Goal: Find contact information: Find contact information

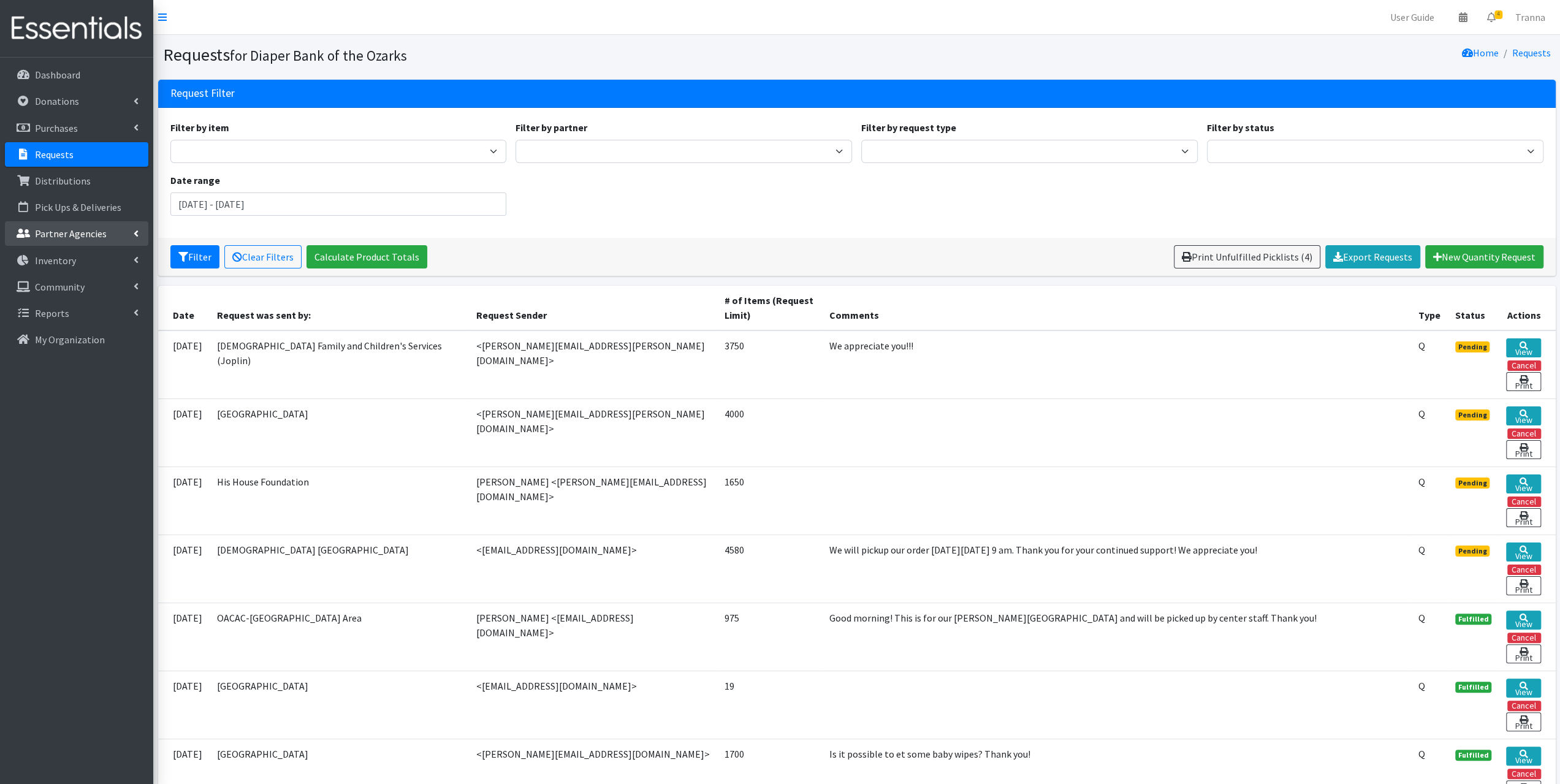
click at [64, 235] on p "Partner Agencies" at bounding box center [70, 233] width 72 height 12
click at [61, 262] on link "All Partners" at bounding box center [76, 260] width 143 height 25
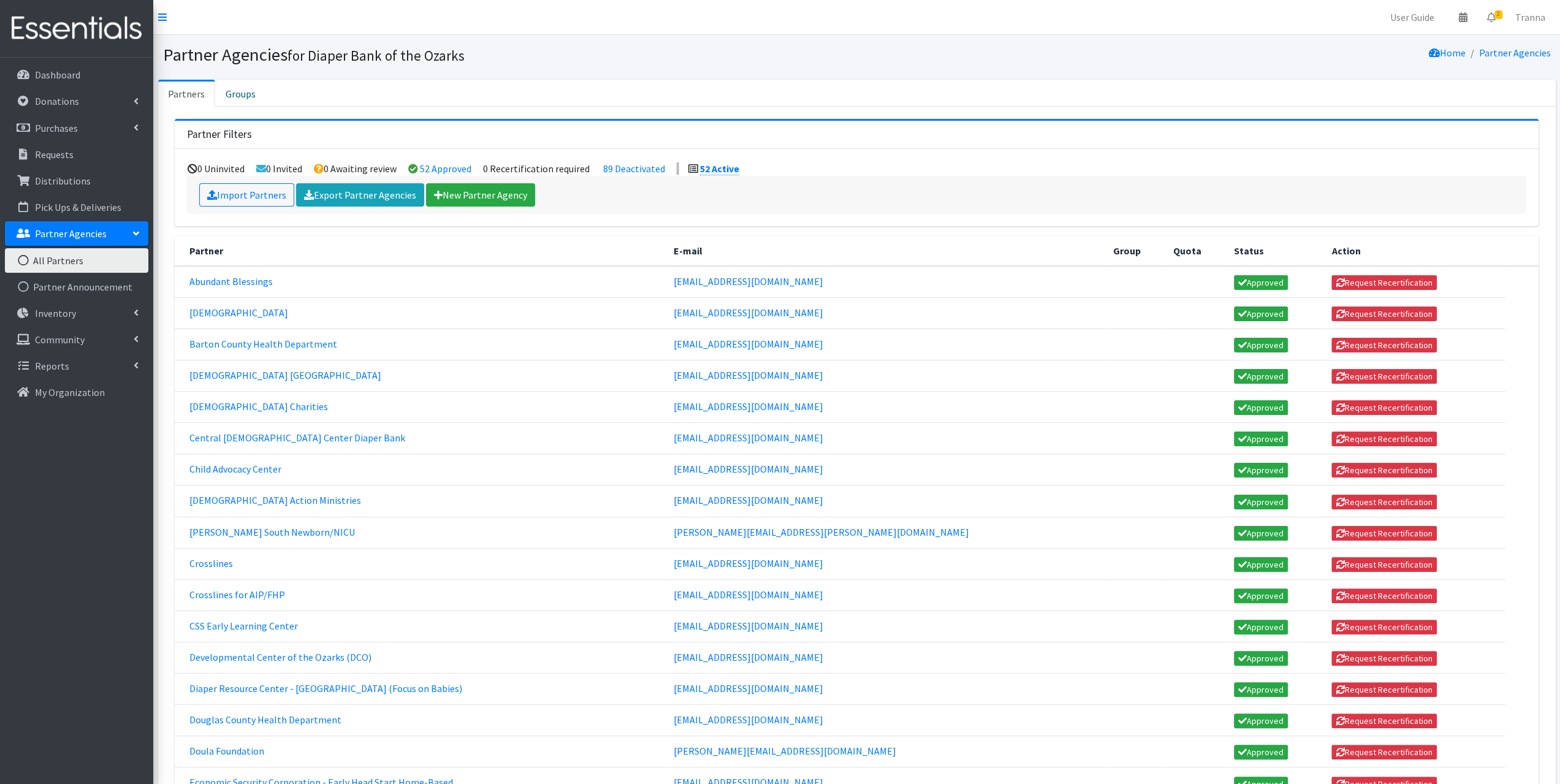
scroll to position [245, 0]
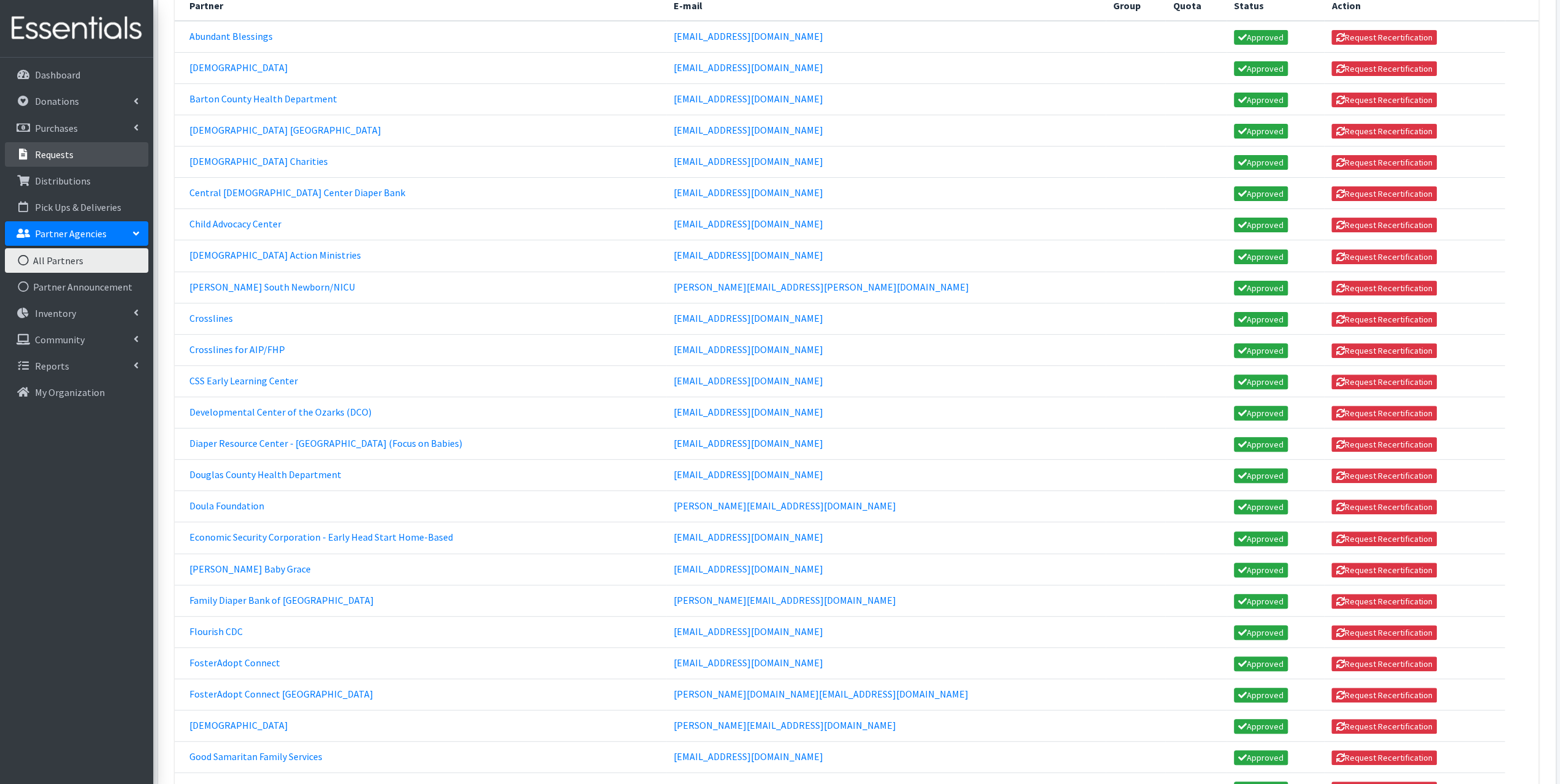
click at [73, 156] on link "Requests" at bounding box center [76, 154] width 143 height 25
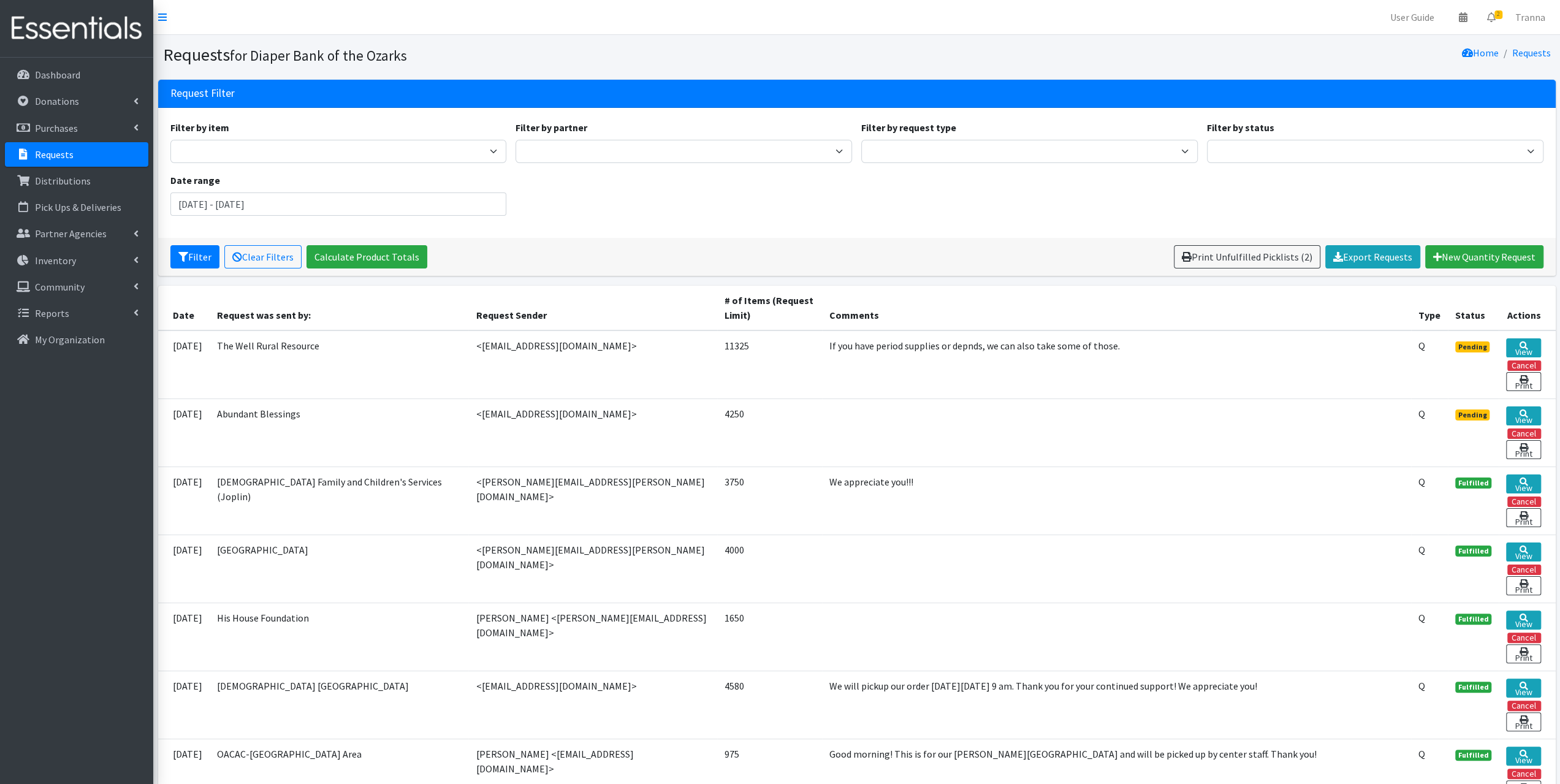
scroll to position [123, 0]
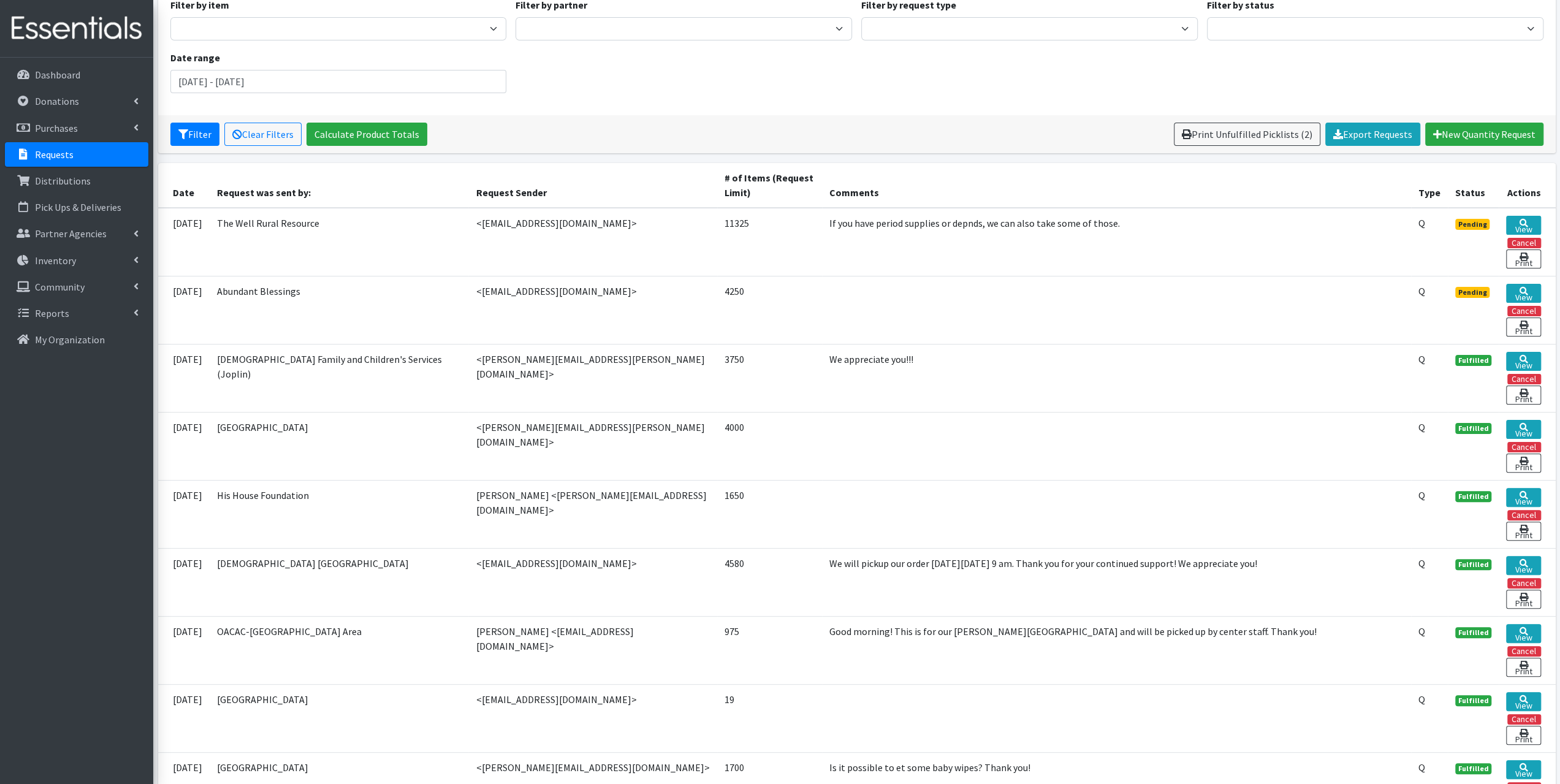
drag, startPoint x: 601, startPoint y: 222, endPoint x: 468, endPoint y: 231, distance: 133.3
click at [468, 231] on td "<thewellruralresource@gmail.com>" at bounding box center [592, 242] width 248 height 69
click at [1111, 242] on td "If you have period supplies or depnds, we can also take some of those." at bounding box center [1117, 242] width 589 height 69
drag, startPoint x: 563, startPoint y: 359, endPoint x: 465, endPoint y: 358, distance: 98.0
click at [468, 358] on td "<[PERSON_NAME][EMAIL_ADDRESS][PERSON_NAME][DOMAIN_NAME]>" at bounding box center [592, 378] width 248 height 68
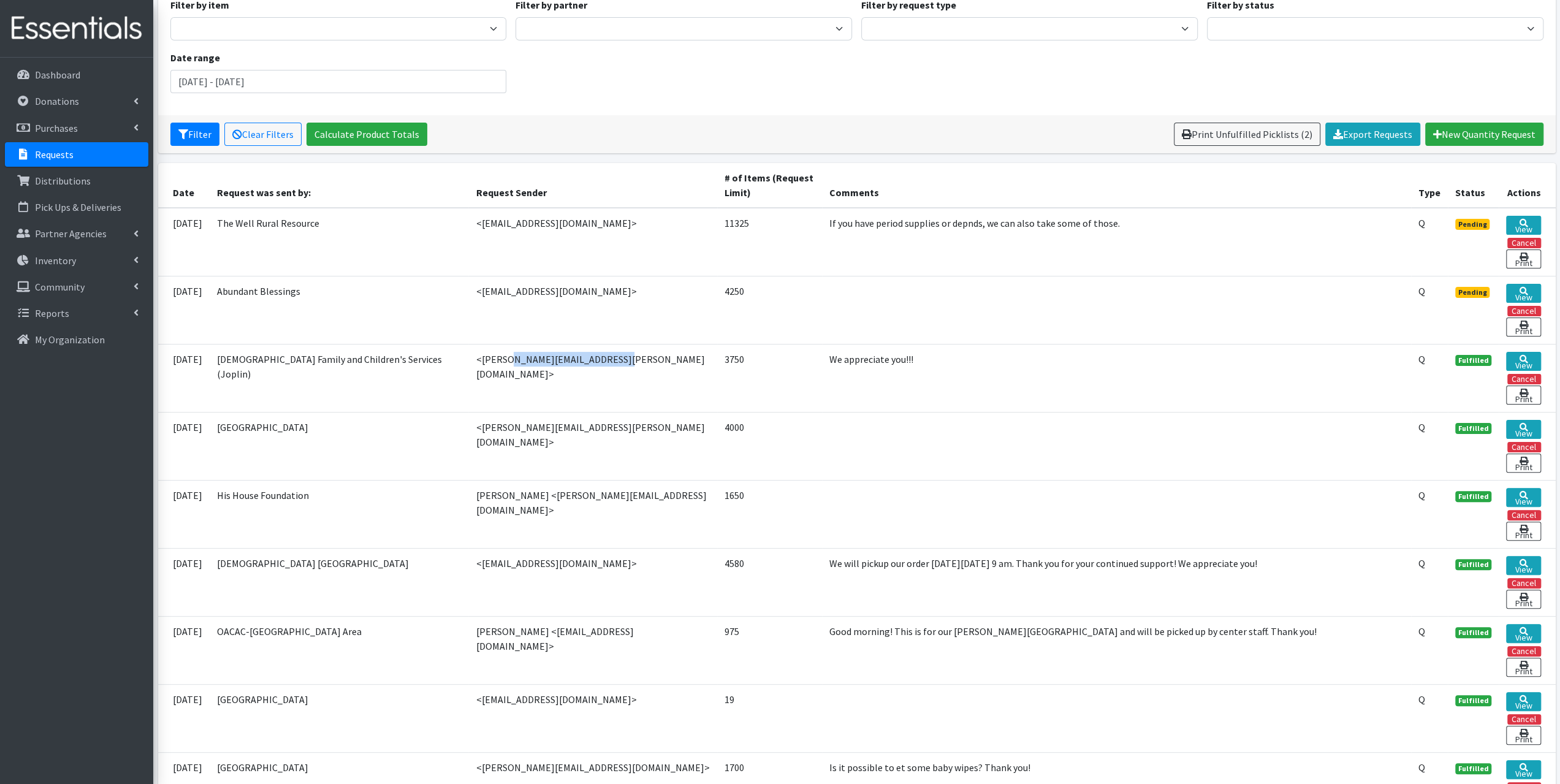
copy td "darci.peterson@lfcs.org"
click at [79, 230] on p "Partner Agencies" at bounding box center [70, 233] width 72 height 12
click at [70, 258] on link "All Partners" at bounding box center [76, 260] width 143 height 25
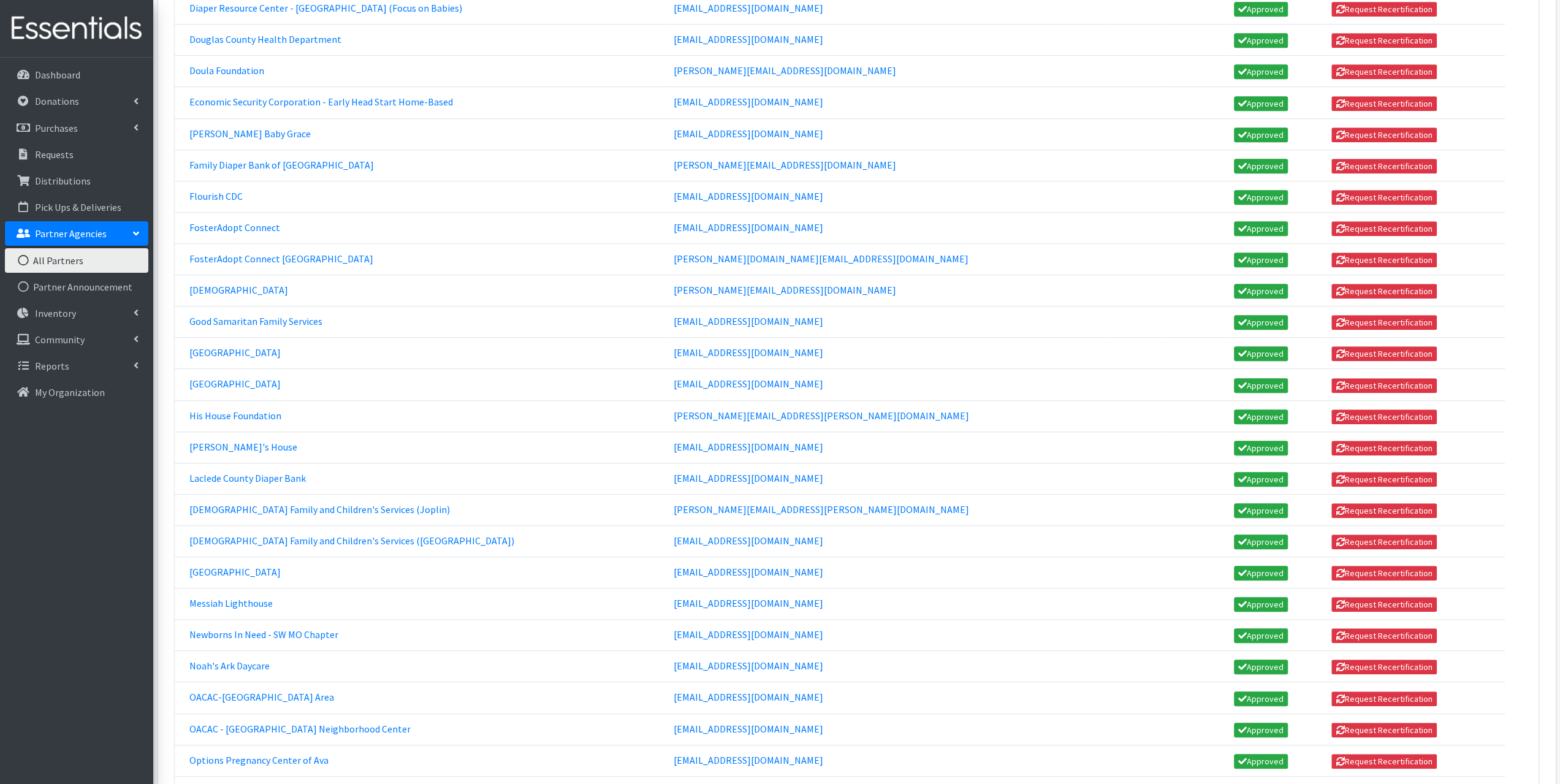
scroll to position [736, 0]
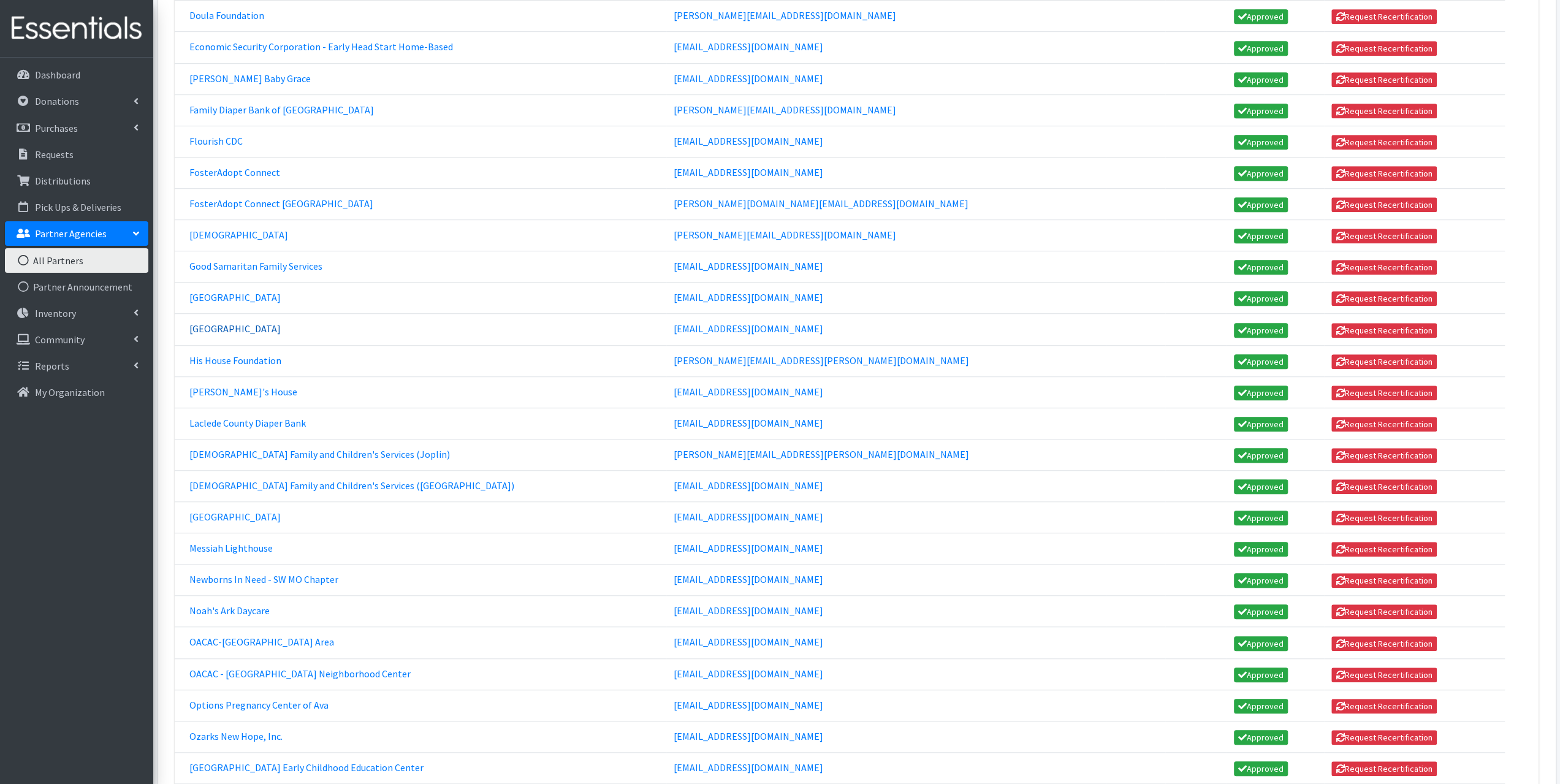
click at [209, 322] on link "[GEOGRAPHIC_DATA]" at bounding box center [235, 328] width 92 height 12
